Goal: Communication & Community: Participate in discussion

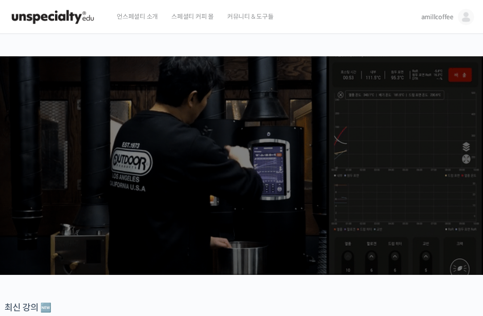
click at [465, 16] on img at bounding box center [466, 17] width 16 height 16
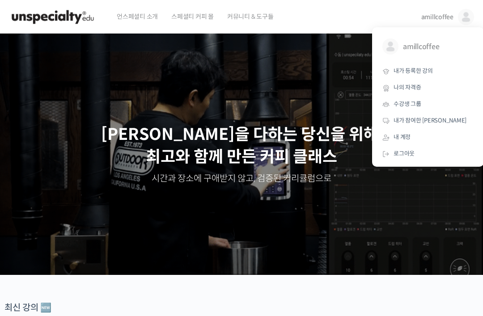
click at [414, 69] on span "내가 등록한 강의" at bounding box center [412, 71] width 39 height 8
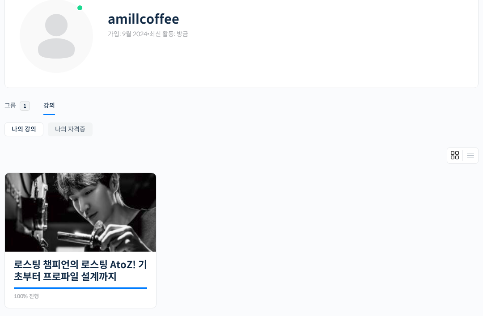
scroll to position [56, 0]
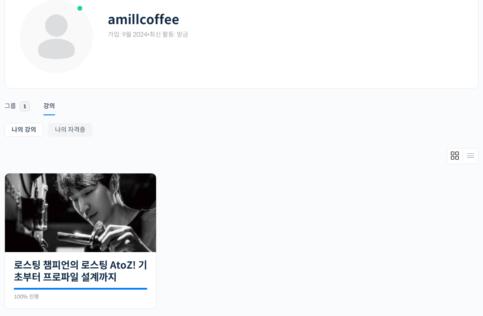
click at [100, 217] on img at bounding box center [80, 212] width 151 height 79
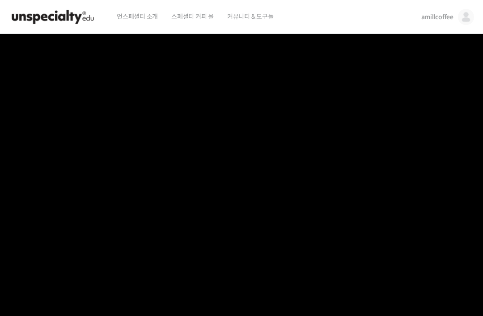
click at [444, 17] on span "amillcoffee" at bounding box center [437, 17] width 32 height 8
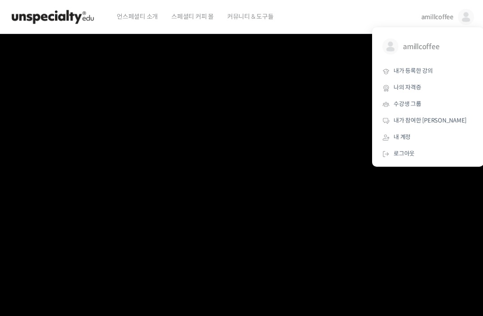
click at [410, 100] on span "수강생 그룹" at bounding box center [407, 104] width 28 height 8
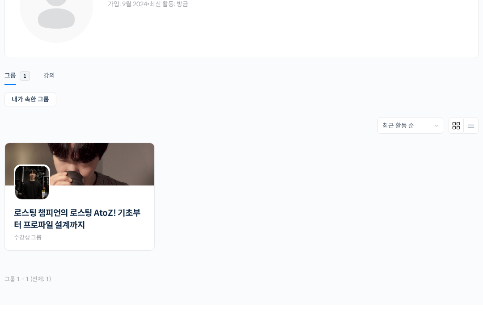
scroll to position [86, 0]
click at [101, 202] on div "로스팅 챔피언의 로스팅 AtoZ! 기초부터 프로파일 설계까지 Private 수강생 그룹" at bounding box center [79, 221] width 131 height 41
click at [139, 210] on link "로스팅 챔피언의 로스팅 AtoZ! 기초부터 프로파일 설계까지" at bounding box center [79, 219] width 131 height 24
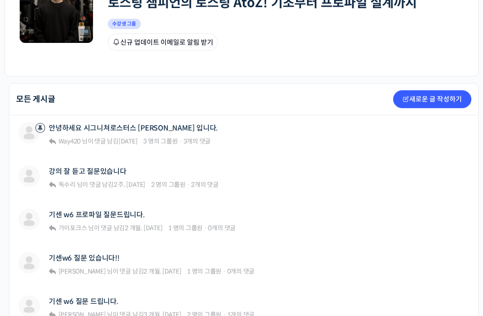
scroll to position [156, 0]
click at [111, 167] on link "강의 잘 듣고 질문있습니다" at bounding box center [88, 171] width 78 height 8
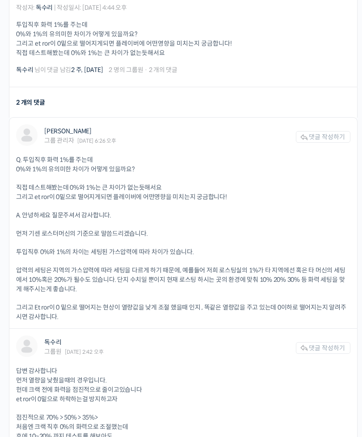
scroll to position [278, 0]
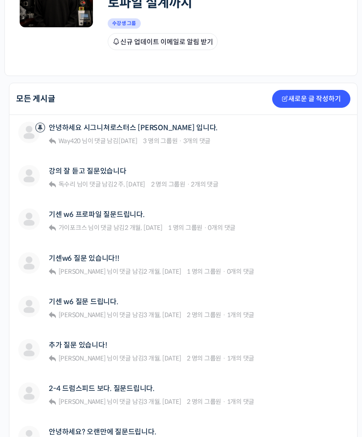
scroll to position [172, 0]
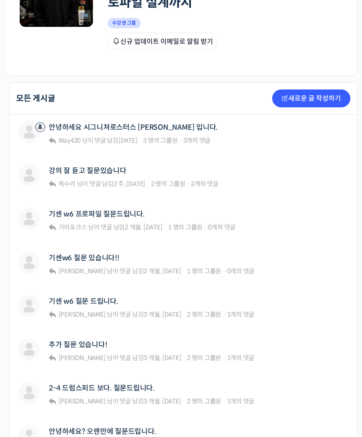
click at [69, 211] on link "기센 w6 프로파일 질문드립니다." at bounding box center [97, 214] width 96 height 8
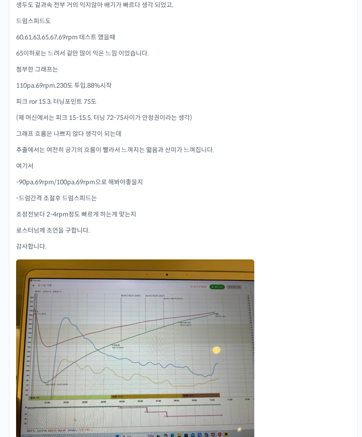
scroll to position [443, 0]
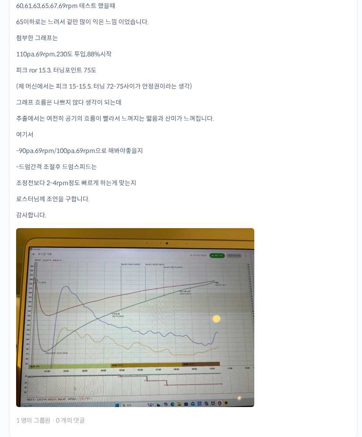
click at [229, 313] on link at bounding box center [135, 317] width 238 height 179
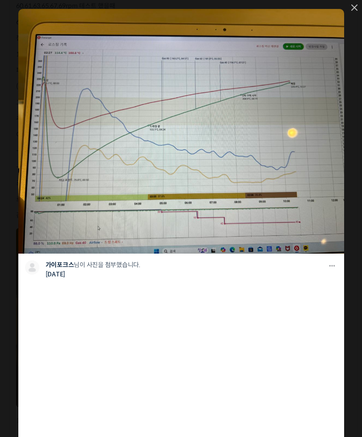
click at [357, 8] on icon at bounding box center [354, 7] width 6 height 6
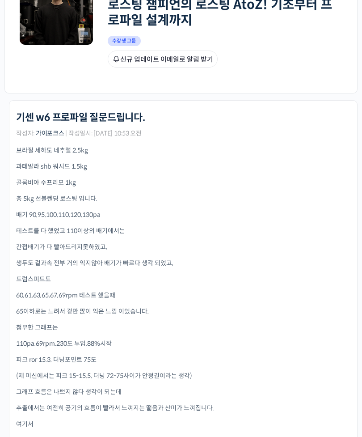
scroll to position [149, 0]
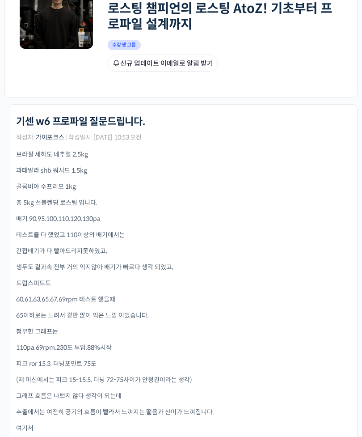
click at [129, 169] on p "과테말라 shb 워시드 1.5kg" at bounding box center [183, 170] width 334 height 9
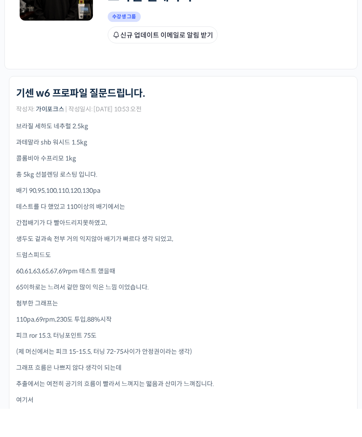
scroll to position [178, 0]
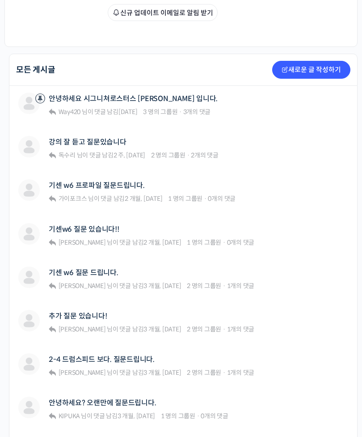
click at [113, 138] on link "강의 잘 듣고 질문있습니다" at bounding box center [88, 142] width 78 height 8
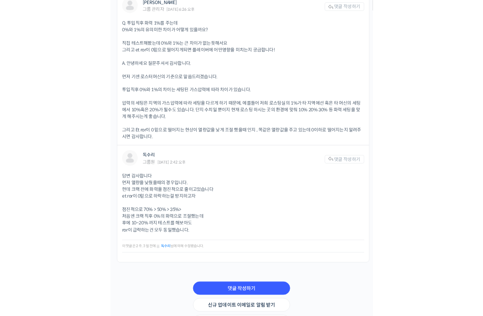
scroll to position [443, 0]
